Goal: Task Accomplishment & Management: Complete application form

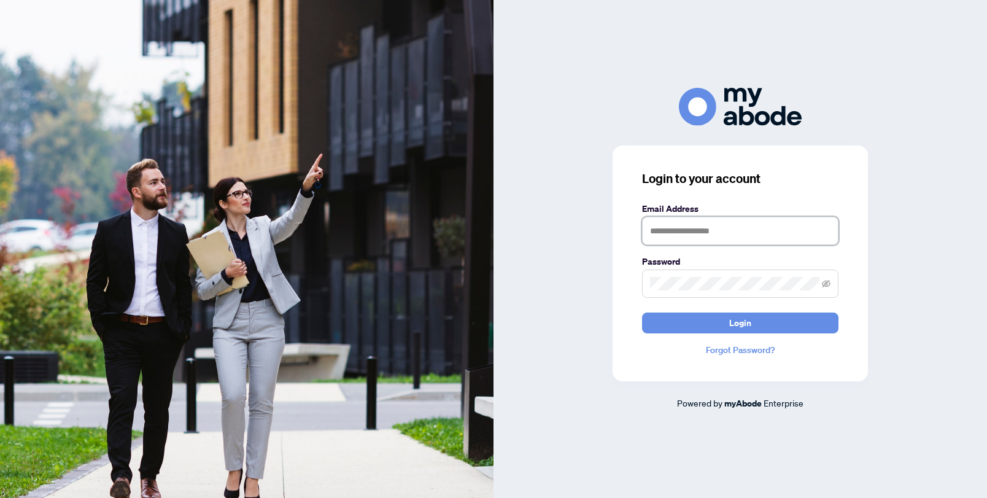
type input "**********"
click at [740, 322] on button "Login" at bounding box center [740, 322] width 196 height 21
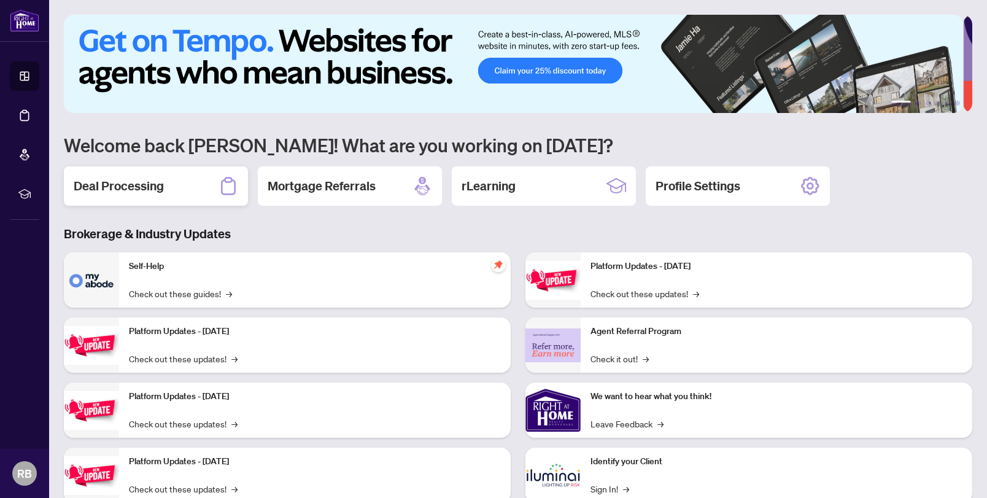
click at [146, 188] on h2 "Deal Processing" at bounding box center [119, 185] width 90 height 17
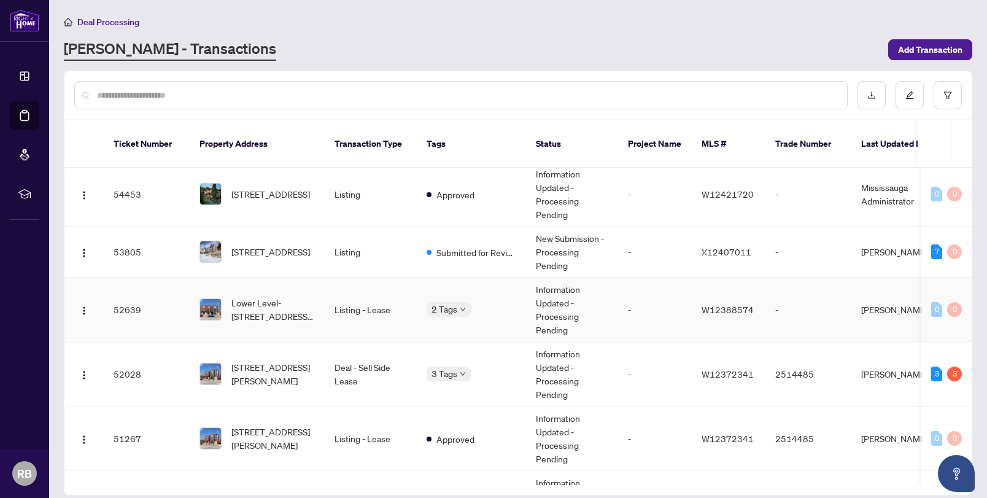
scroll to position [89, 0]
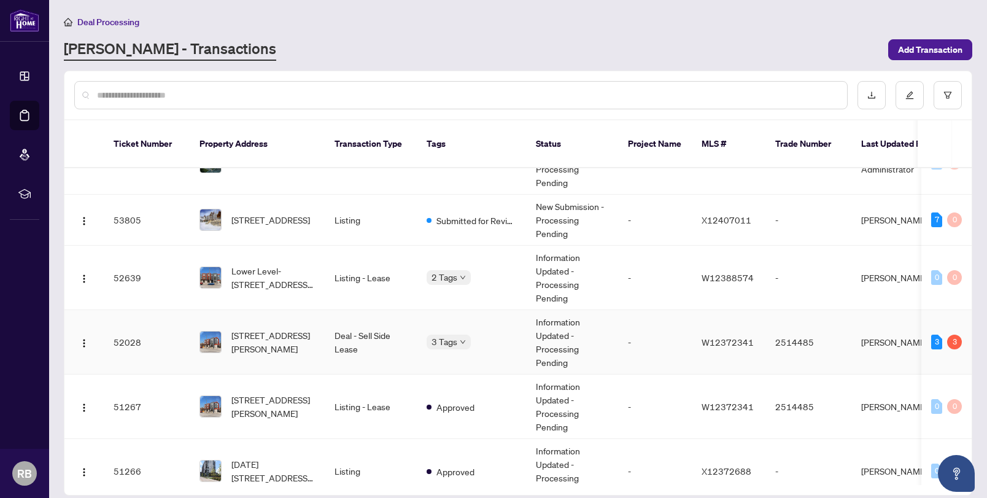
click at [454, 329] on body "Dashboard Deal Processing Mortgage Referrals rLearning RB Rose Barroso ROSE@POS…" at bounding box center [493, 249] width 987 height 498
click at [454, 335] on span "3 Tags" at bounding box center [445, 342] width 26 height 14
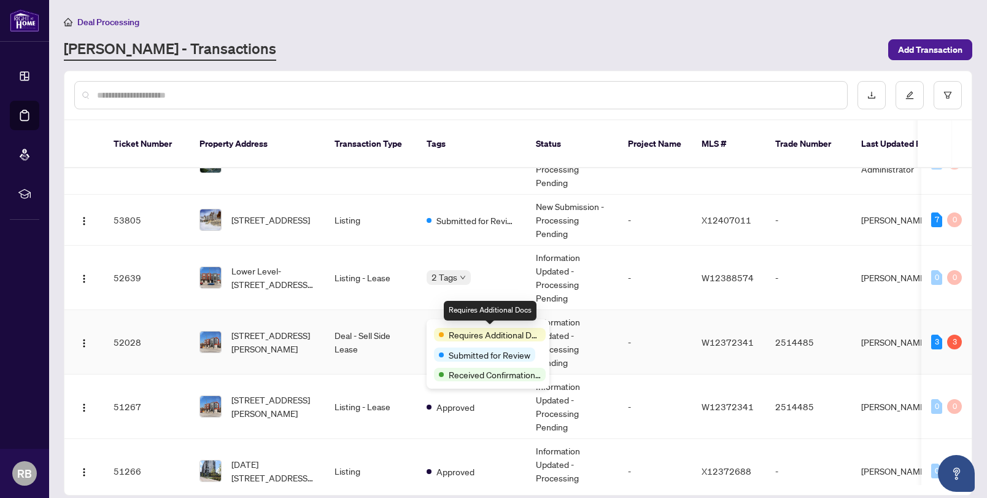
click at [464, 336] on span "Requires Additional Docs" at bounding box center [495, 335] width 92 height 14
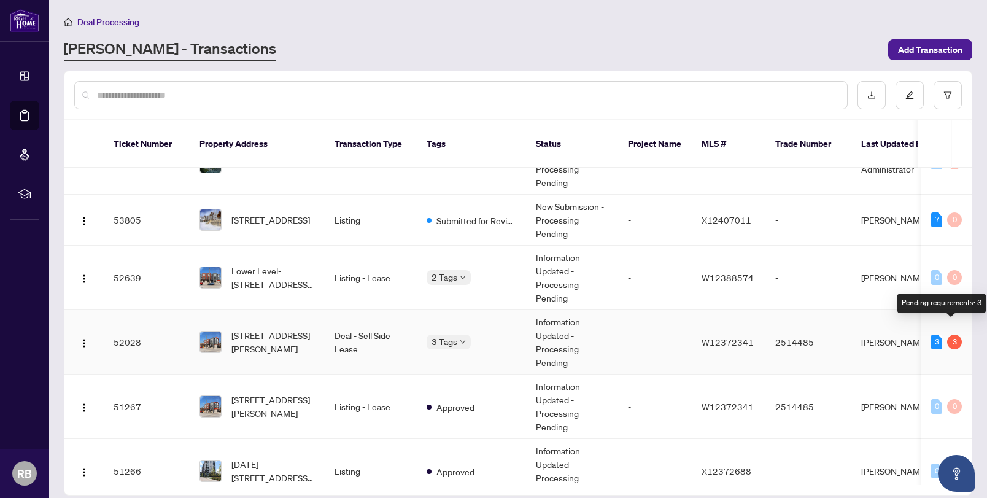
click at [954, 335] on div "3" at bounding box center [954, 342] width 15 height 15
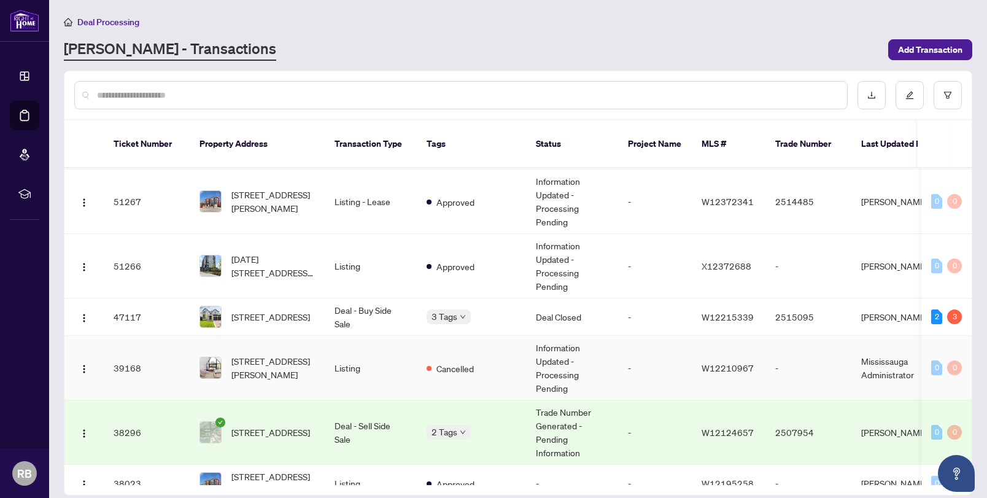
scroll to position [281, 0]
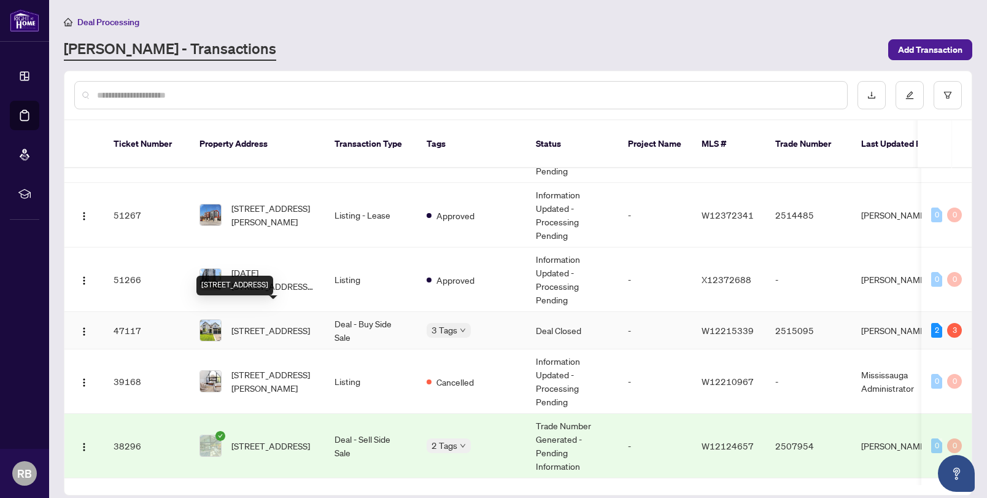
click at [271, 323] on span "29 Bromley Cres, Toronto, Ontario M9A 3X1, Canada" at bounding box center [270, 330] width 79 height 14
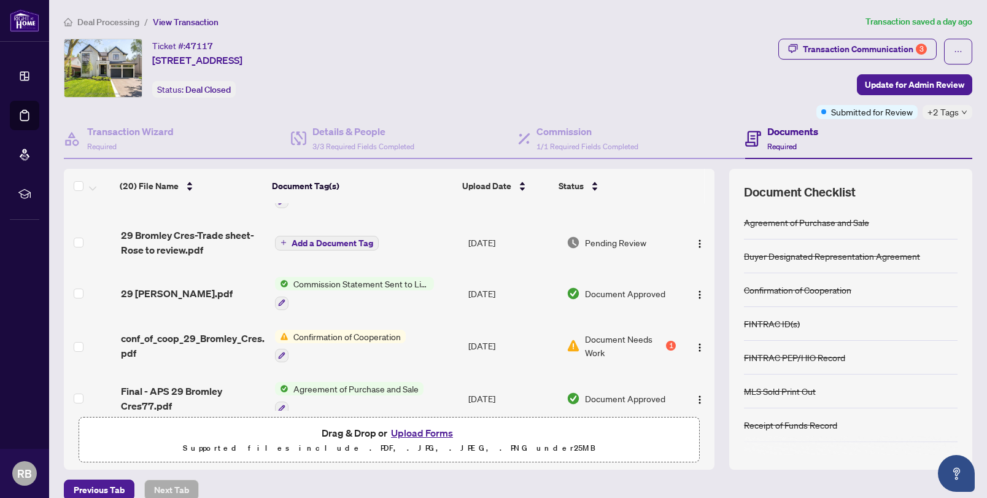
scroll to position [36, 0]
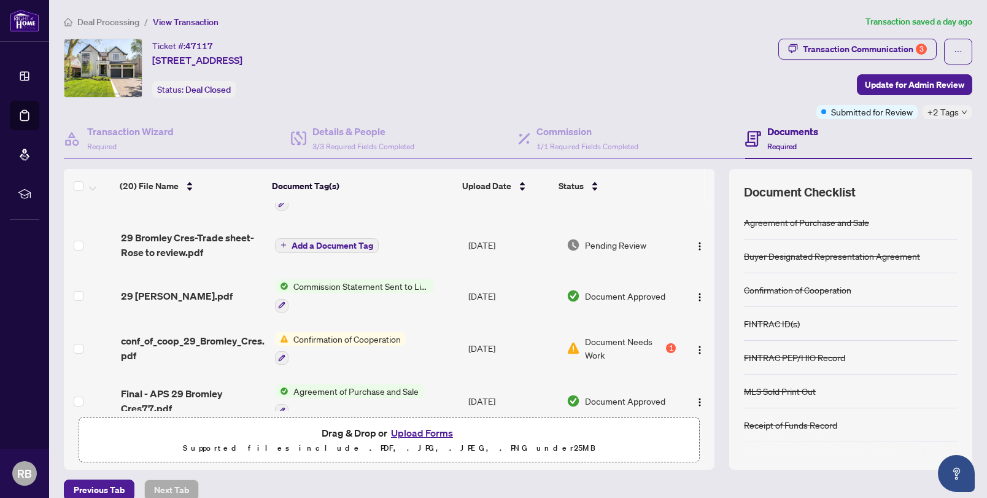
click at [608, 341] on span "Document Needs Work" at bounding box center [624, 348] width 79 height 27
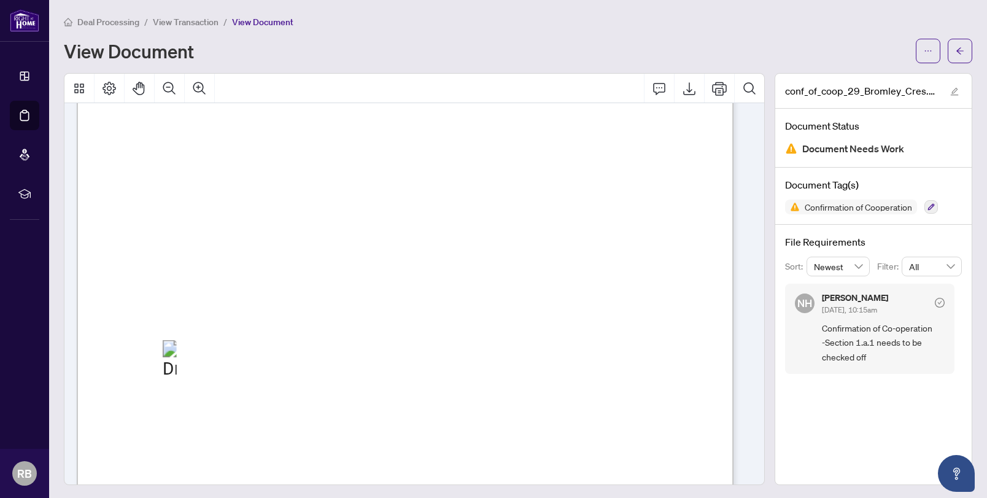
scroll to position [59, 0]
click at [683, 90] on icon "Export" at bounding box center [689, 88] width 12 height 13
click at [956, 50] on icon "arrow-left" at bounding box center [960, 51] width 9 height 9
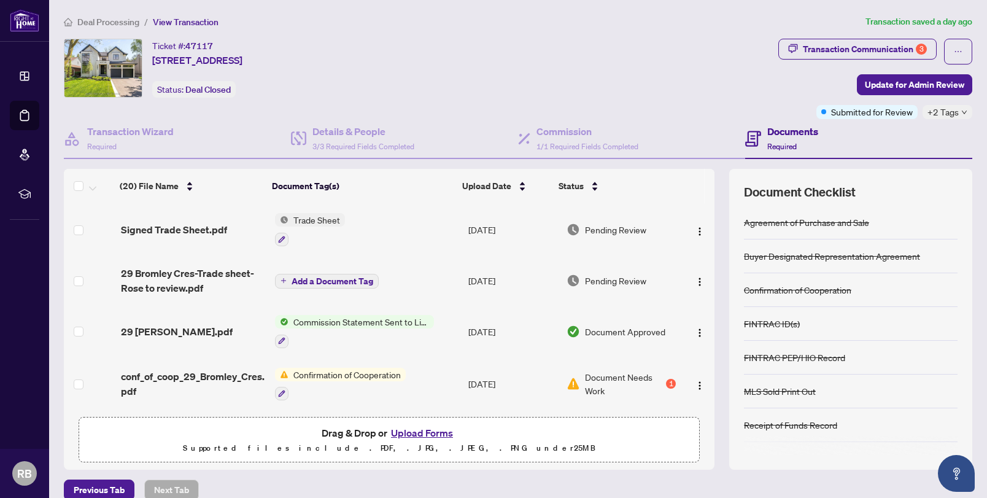
click at [435, 436] on button "Upload Forms" at bounding box center [421, 433] width 69 height 16
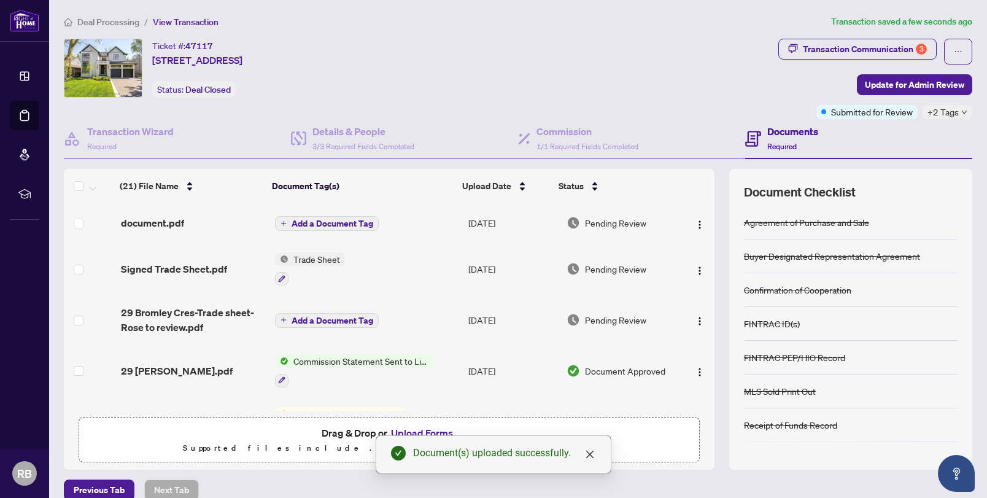
click at [319, 222] on span "Add a Document Tag" at bounding box center [333, 223] width 82 height 9
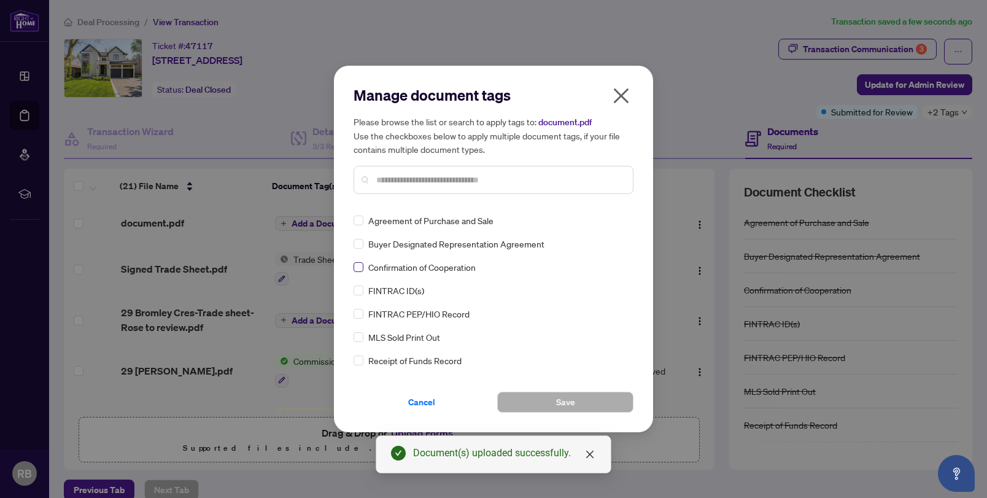
click at [361, 267] on span at bounding box center [359, 267] width 10 height 10
click at [562, 400] on span "Save" at bounding box center [565, 402] width 19 height 20
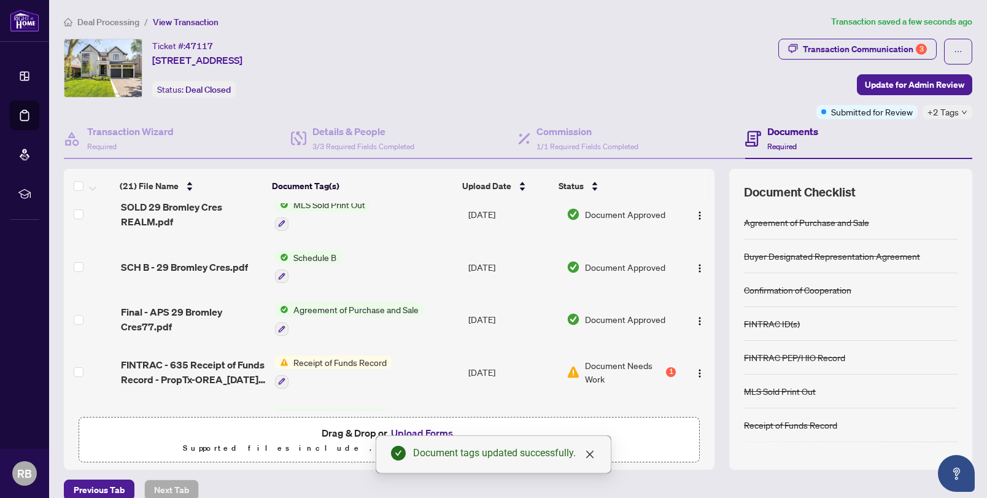
scroll to position [399, 0]
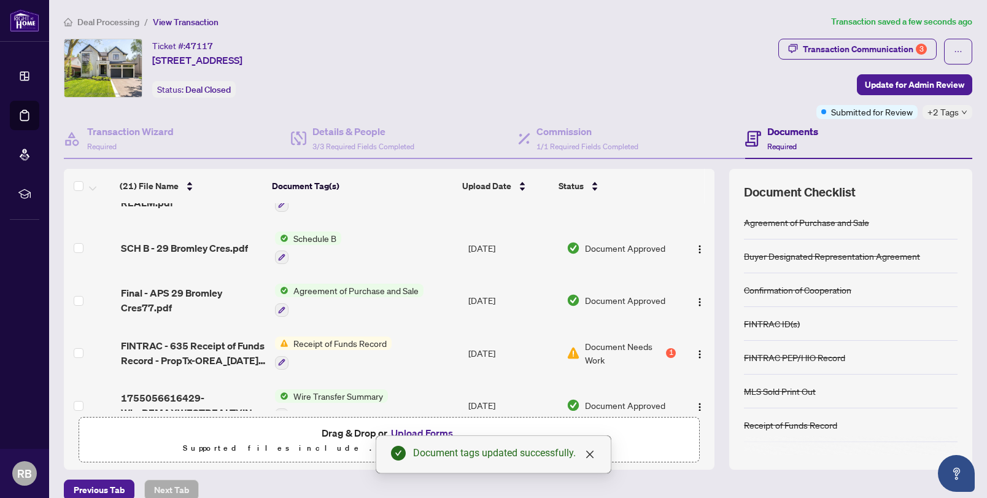
click at [347, 345] on span "Receipt of Funds Record" at bounding box center [339, 343] width 103 height 14
click at [325, 407] on span "Receipt of Funds Record" at bounding box center [327, 406] width 103 height 14
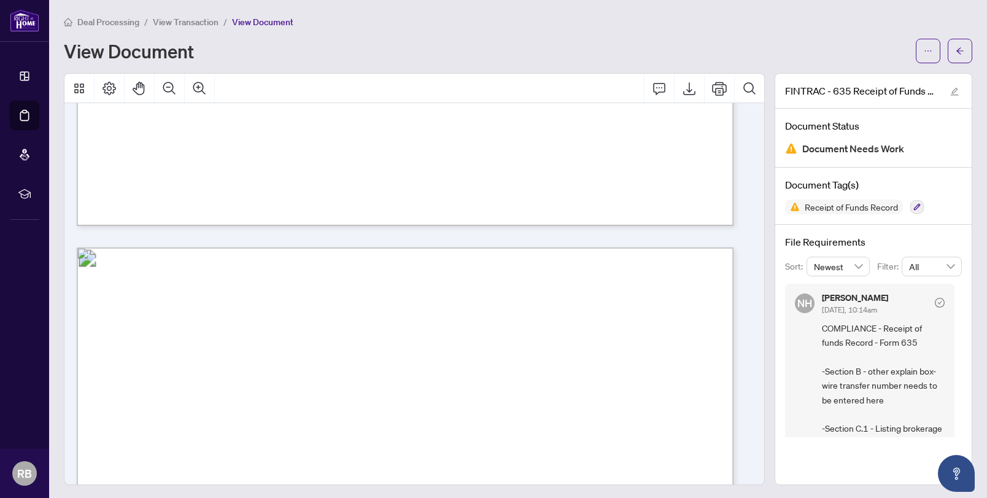
scroll to position [794, 0]
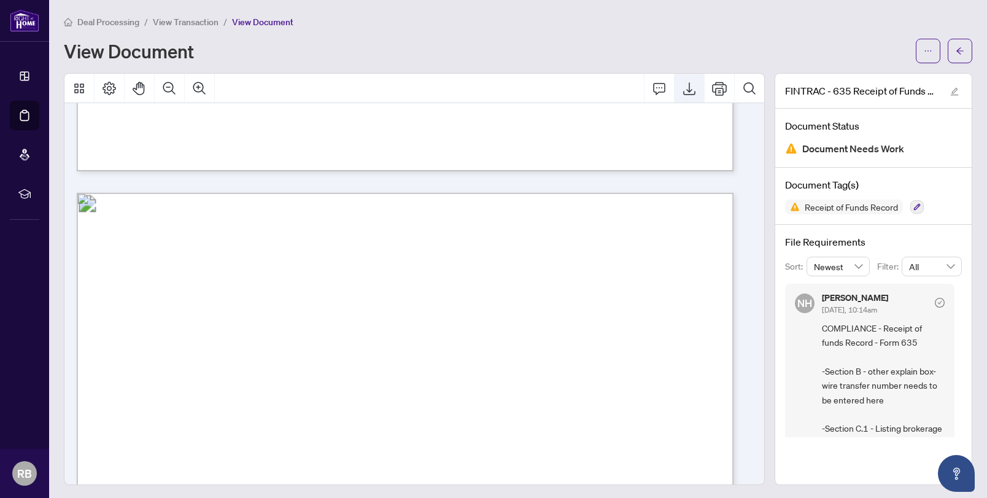
click at [682, 90] on icon "Export" at bounding box center [689, 88] width 15 height 15
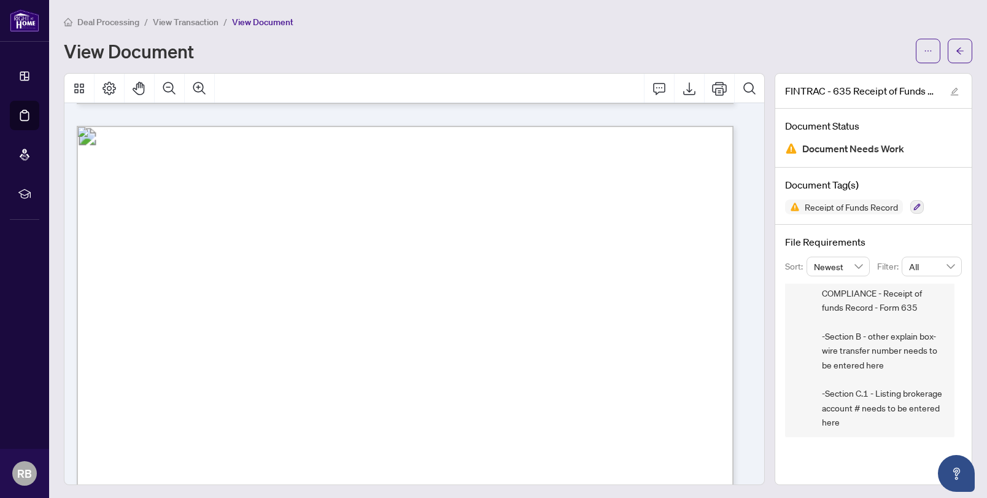
scroll to position [1, 0]
click at [948, 48] on button "button" at bounding box center [960, 49] width 25 height 25
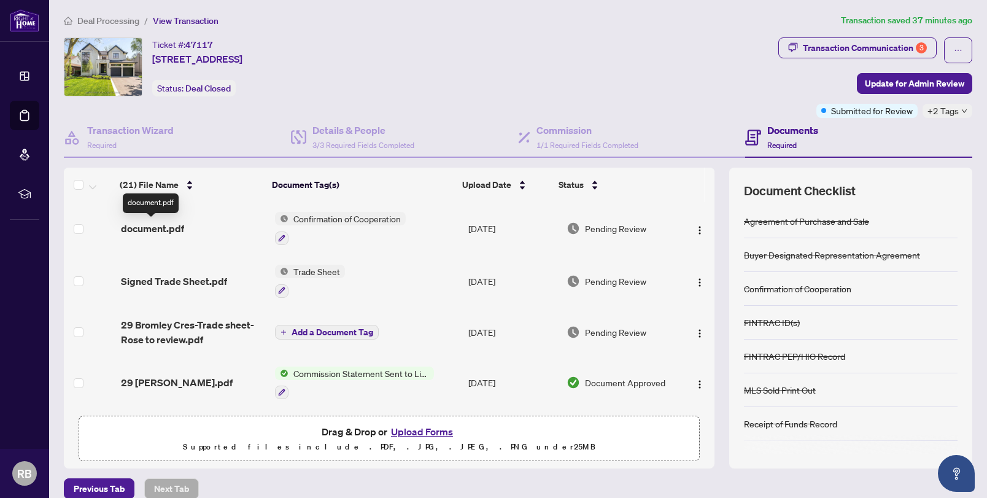
click at [134, 230] on span "document.pdf" at bounding box center [152, 228] width 63 height 15
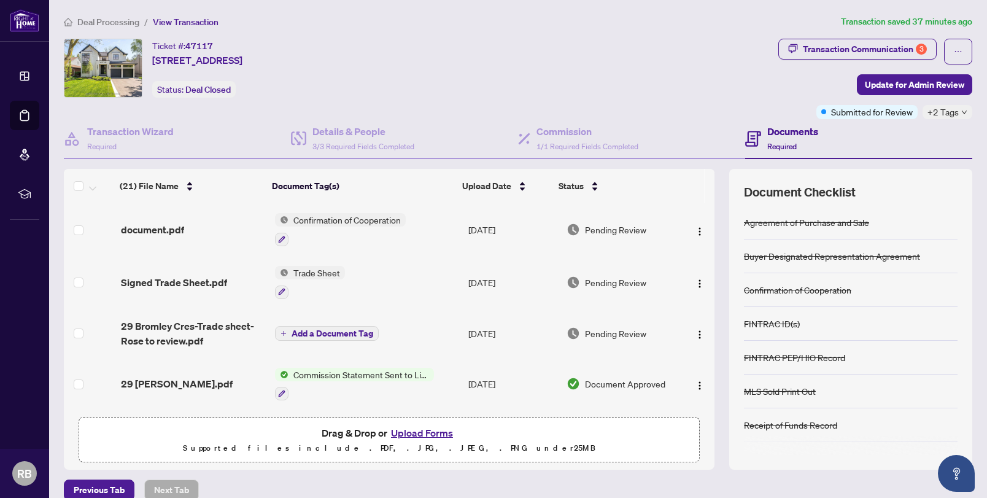
click at [425, 433] on button "Upload Forms" at bounding box center [421, 433] width 69 height 16
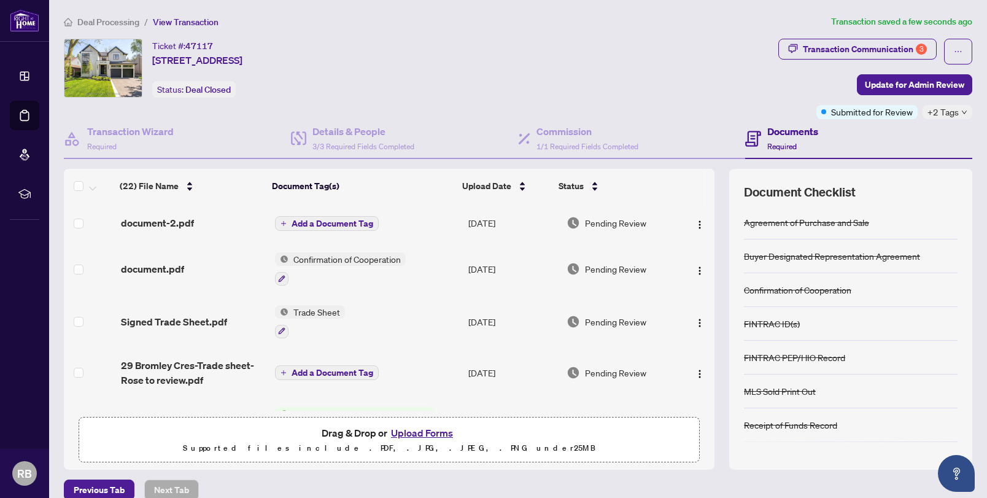
click at [307, 220] on span "Add a Document Tag" at bounding box center [333, 223] width 82 height 9
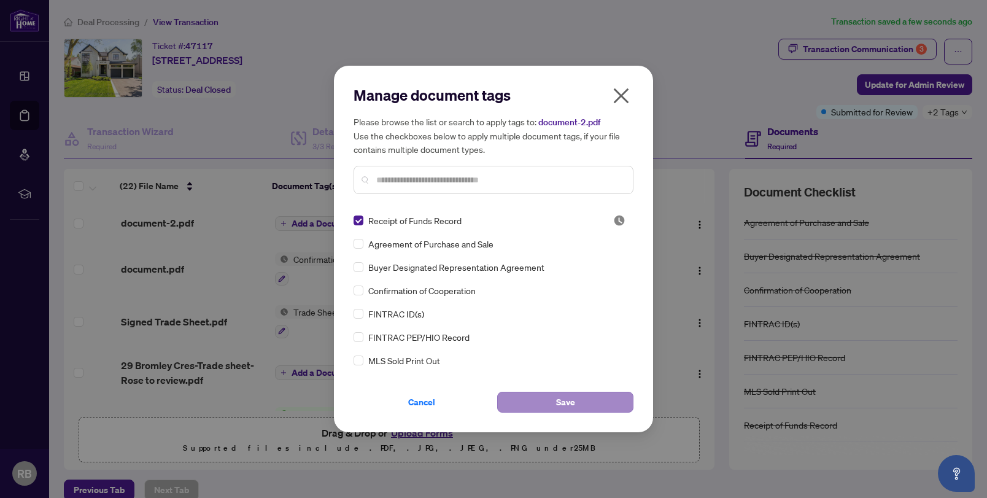
click at [567, 404] on span "Save" at bounding box center [565, 402] width 19 height 20
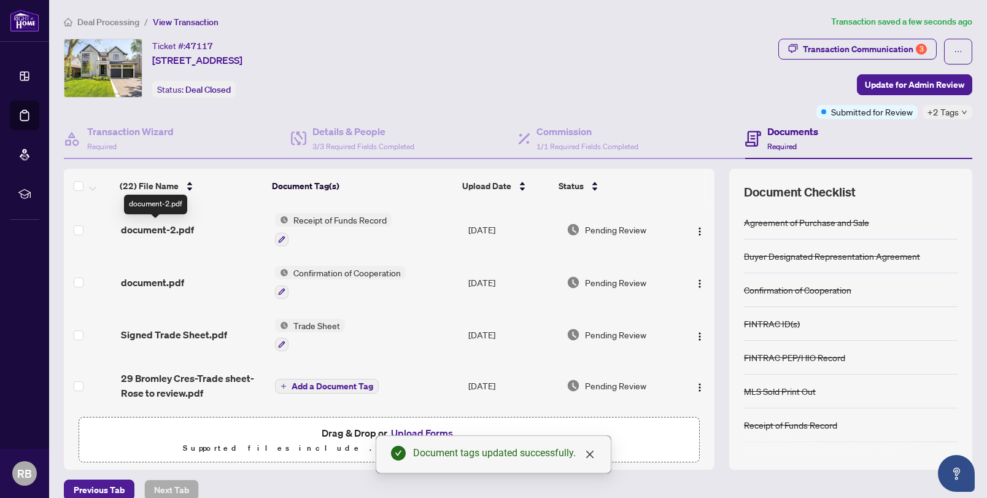
click at [149, 231] on span "document-2.pdf" at bounding box center [157, 229] width 73 height 15
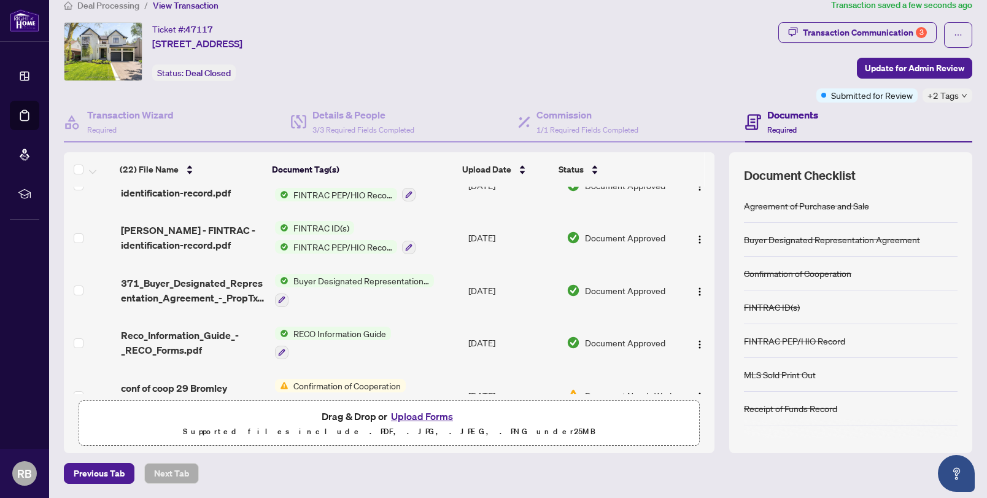
scroll to position [954, 0]
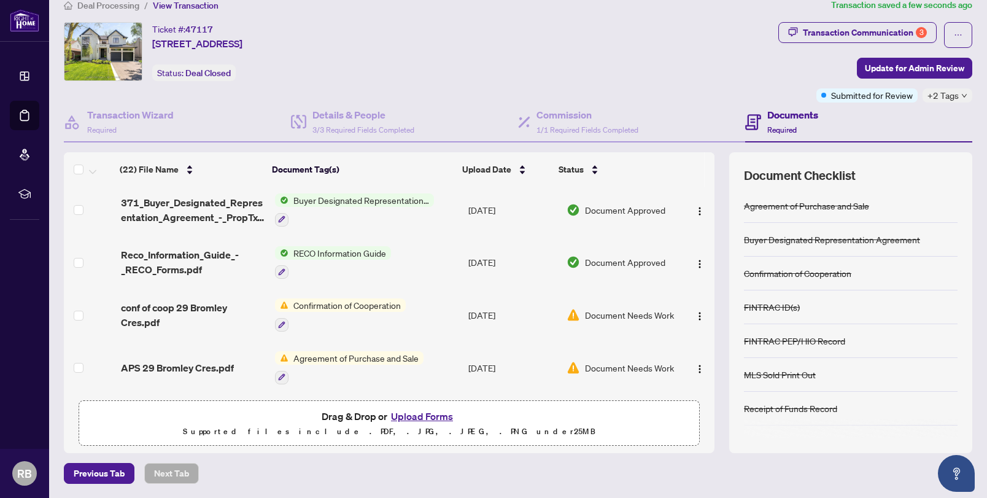
click at [337, 352] on span "Agreement of Purchase and Sale" at bounding box center [355, 358] width 135 height 14
click at [333, 351] on span "Agreement of Purchase and Sale" at bounding box center [355, 358] width 135 height 14
click at [194, 363] on span "APS 29 Bromley Cres.pdf" at bounding box center [177, 367] width 113 height 15
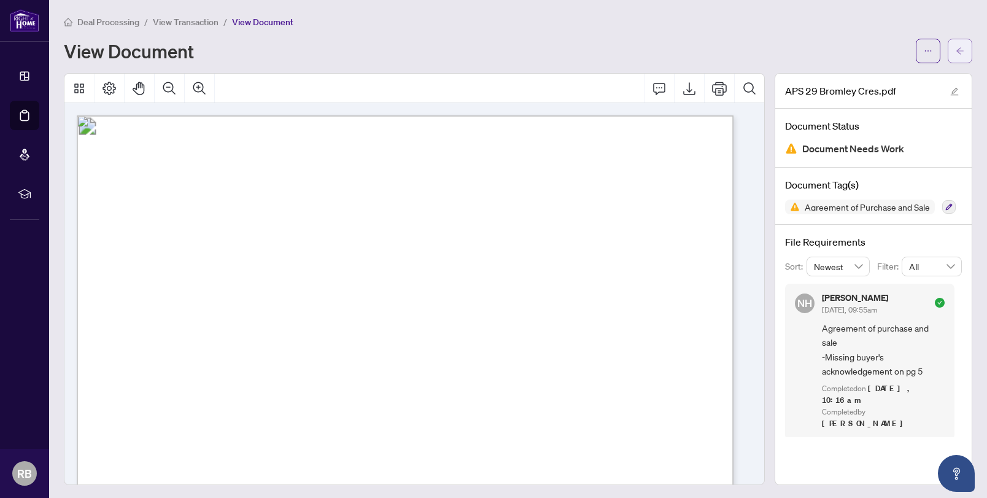
click at [956, 55] on icon "arrow-left" at bounding box center [960, 51] width 9 height 9
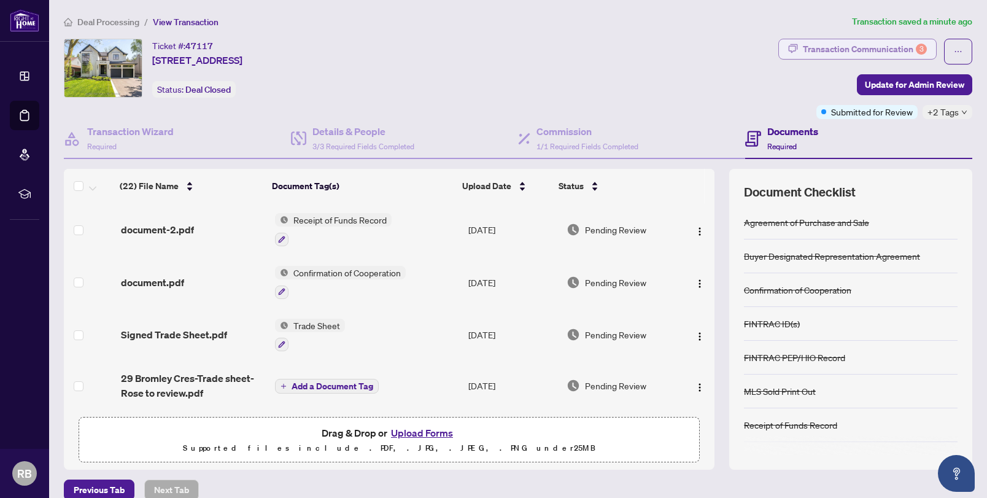
click at [861, 48] on div "Transaction Communication 3" at bounding box center [865, 49] width 124 height 20
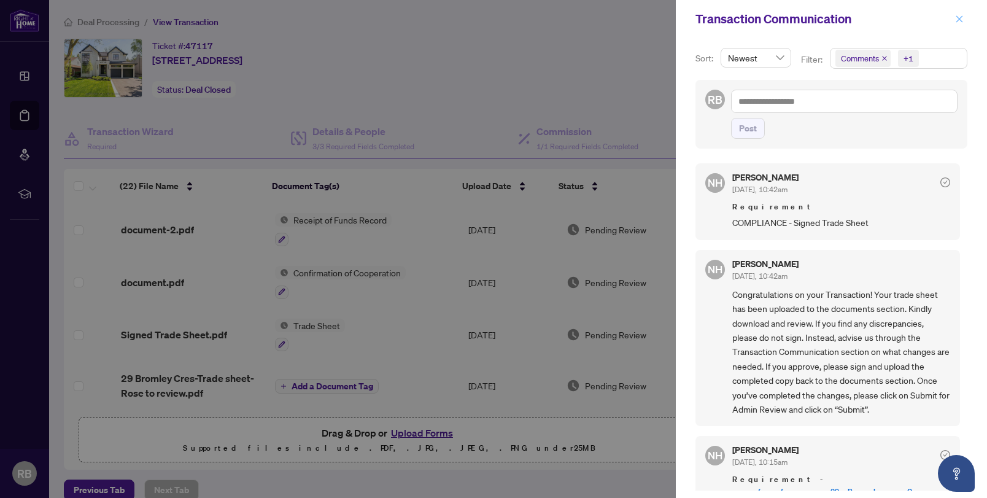
click at [954, 21] on button "button" at bounding box center [959, 19] width 16 height 15
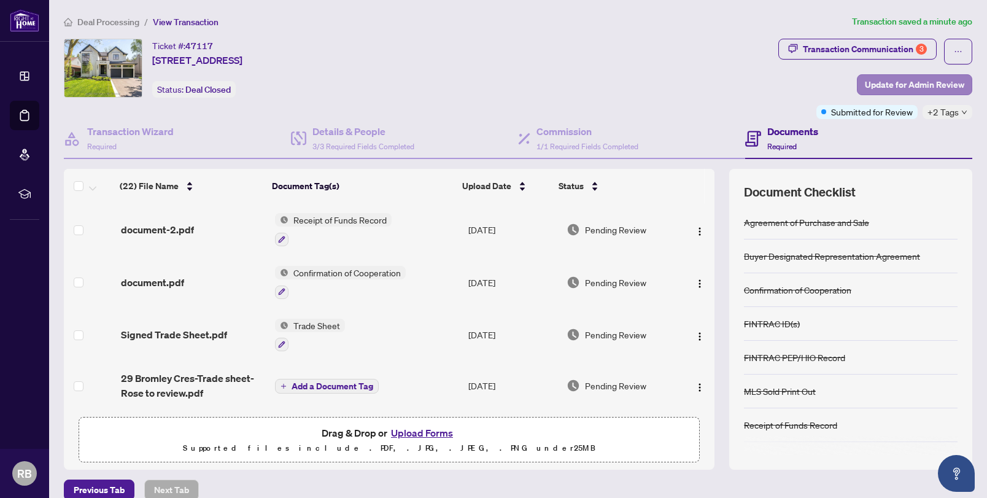
click at [905, 84] on span "Update for Admin Review" at bounding box center [914, 85] width 99 height 20
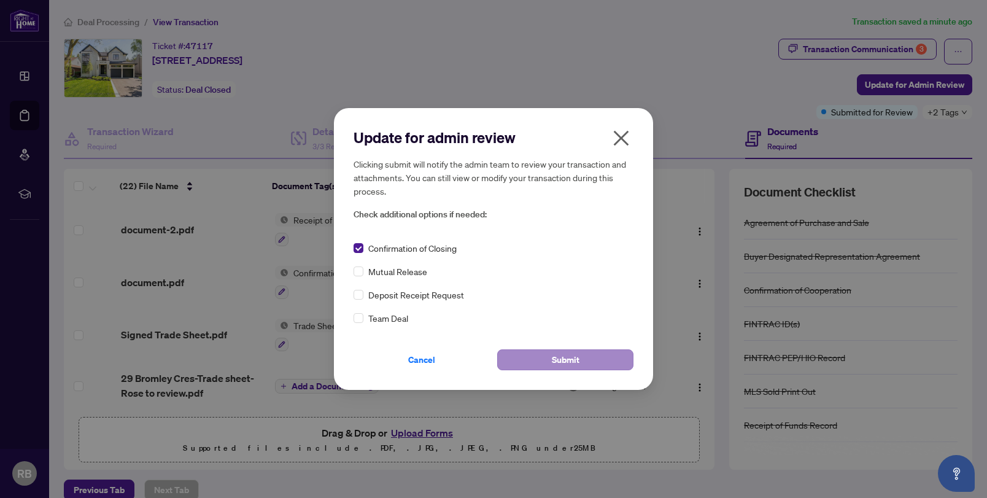
click at [606, 362] on button "Submit" at bounding box center [565, 359] width 136 height 21
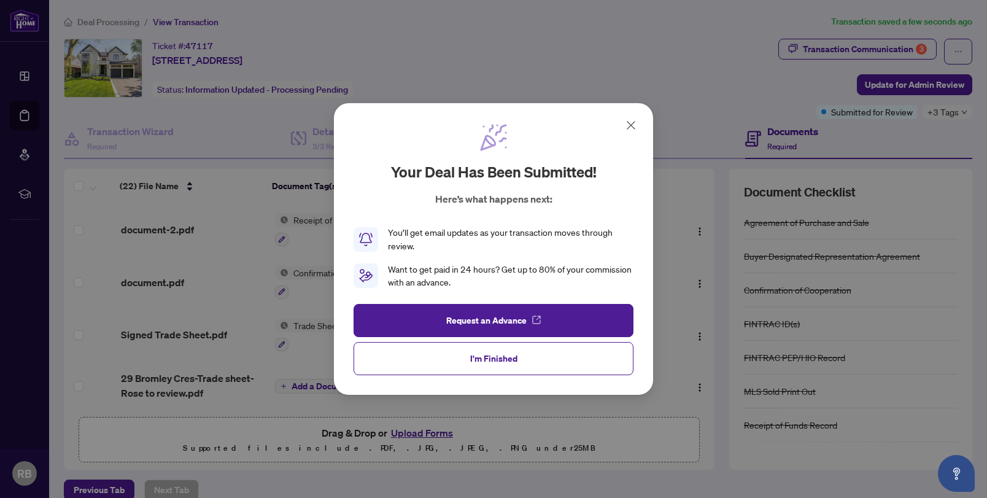
click at [523, 361] on button "I'm Finished" at bounding box center [494, 358] width 280 height 33
